Goal: Find specific page/section: Find specific page/section

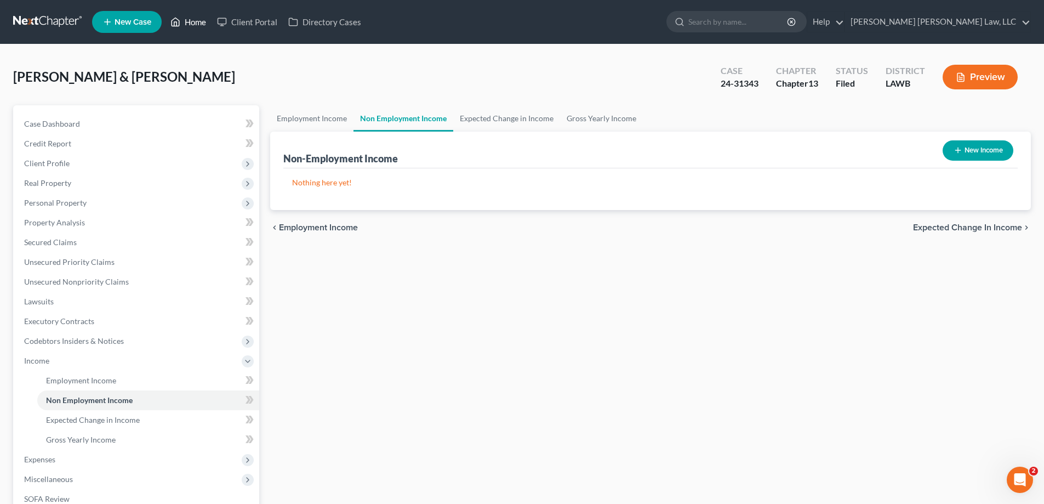
click at [206, 20] on link "Home" at bounding box center [188, 22] width 47 height 20
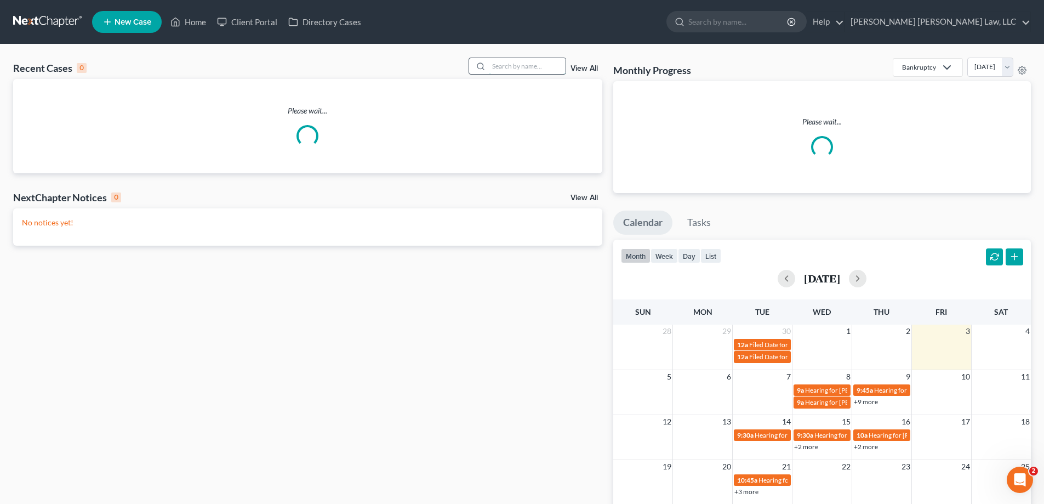
click at [543, 66] on input "search" at bounding box center [527, 66] width 77 height 16
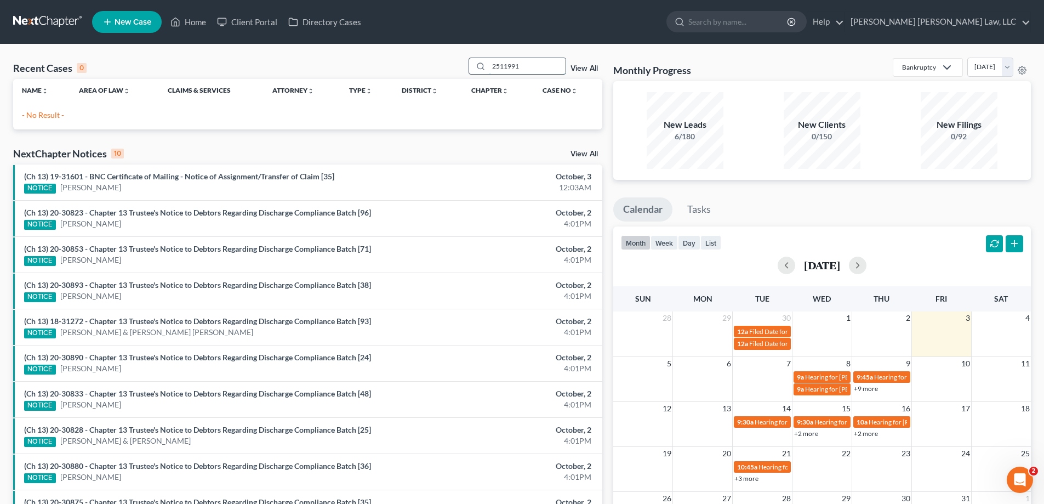
click at [504, 70] on input "2511991" at bounding box center [527, 66] width 77 height 16
click at [501, 69] on input "2511991" at bounding box center [527, 66] width 77 height 16
type input "25-11991"
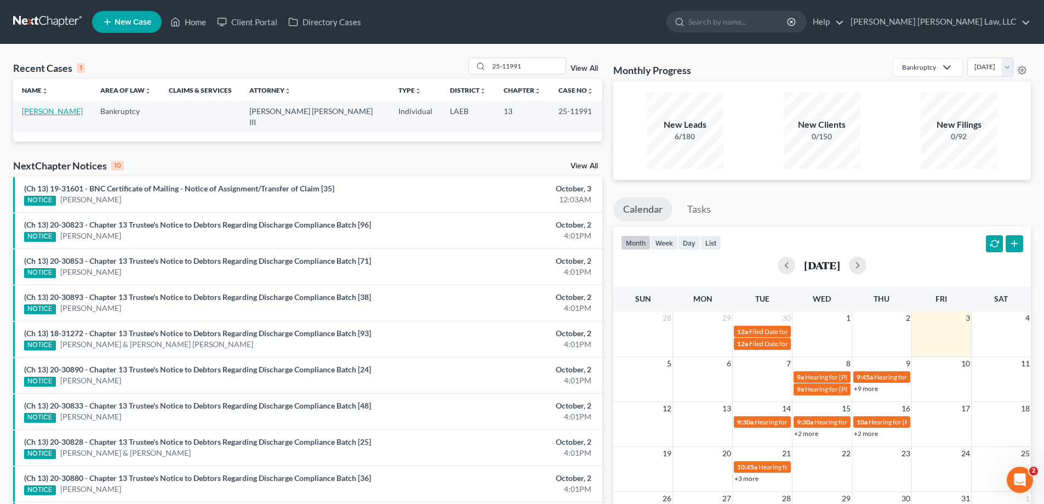
click at [73, 109] on link "[PERSON_NAME]" at bounding box center [52, 110] width 61 height 9
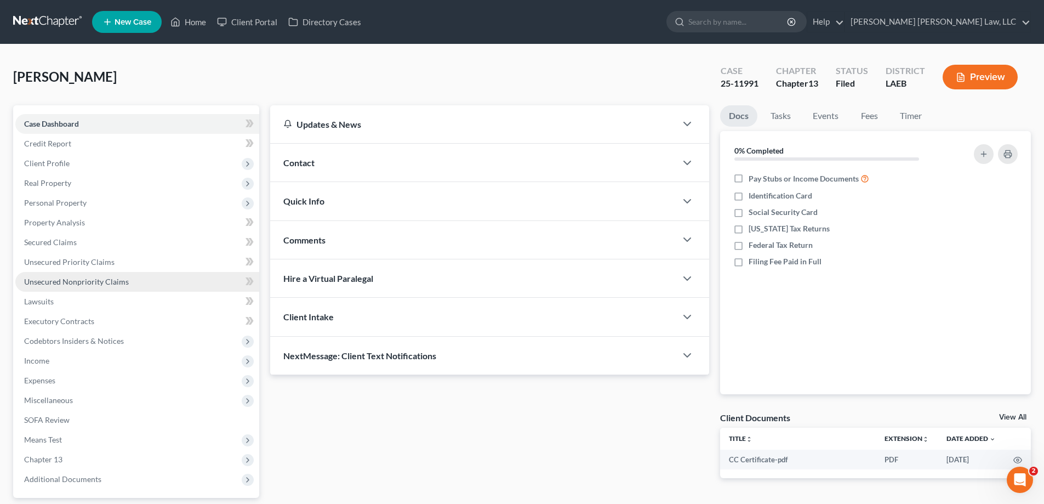
click at [63, 283] on span "Unsecured Nonpriority Claims" at bounding box center [76, 281] width 105 height 9
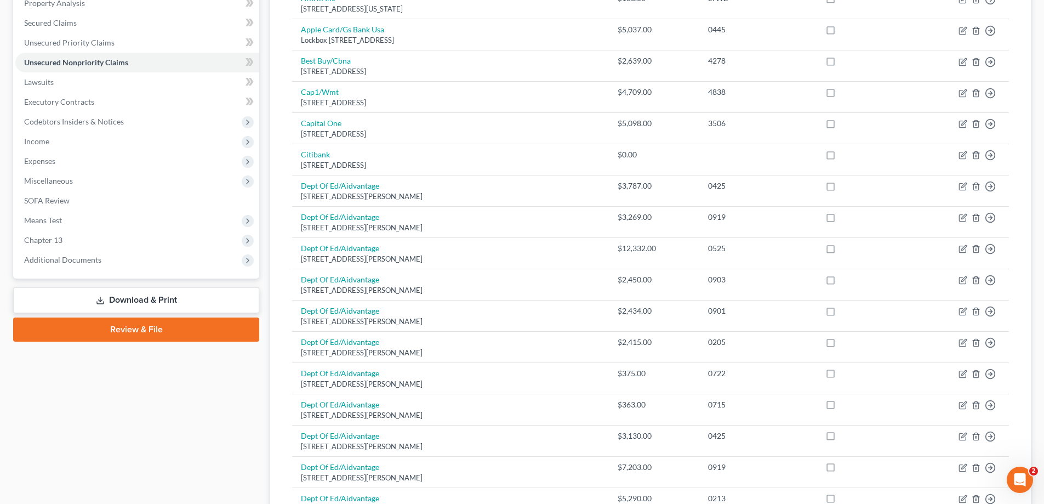
scroll to position [548, 0]
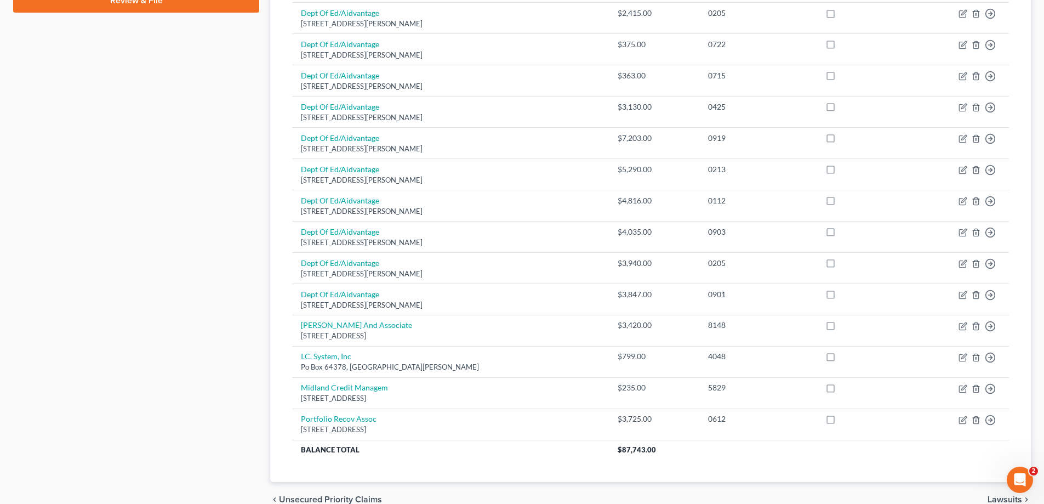
click at [143, 230] on div "Case Dashboard Payments Invoices Payments Payments Credit Report Client Profile" at bounding box center [136, 37] width 257 height 960
